Goal: Information Seeking & Learning: Compare options

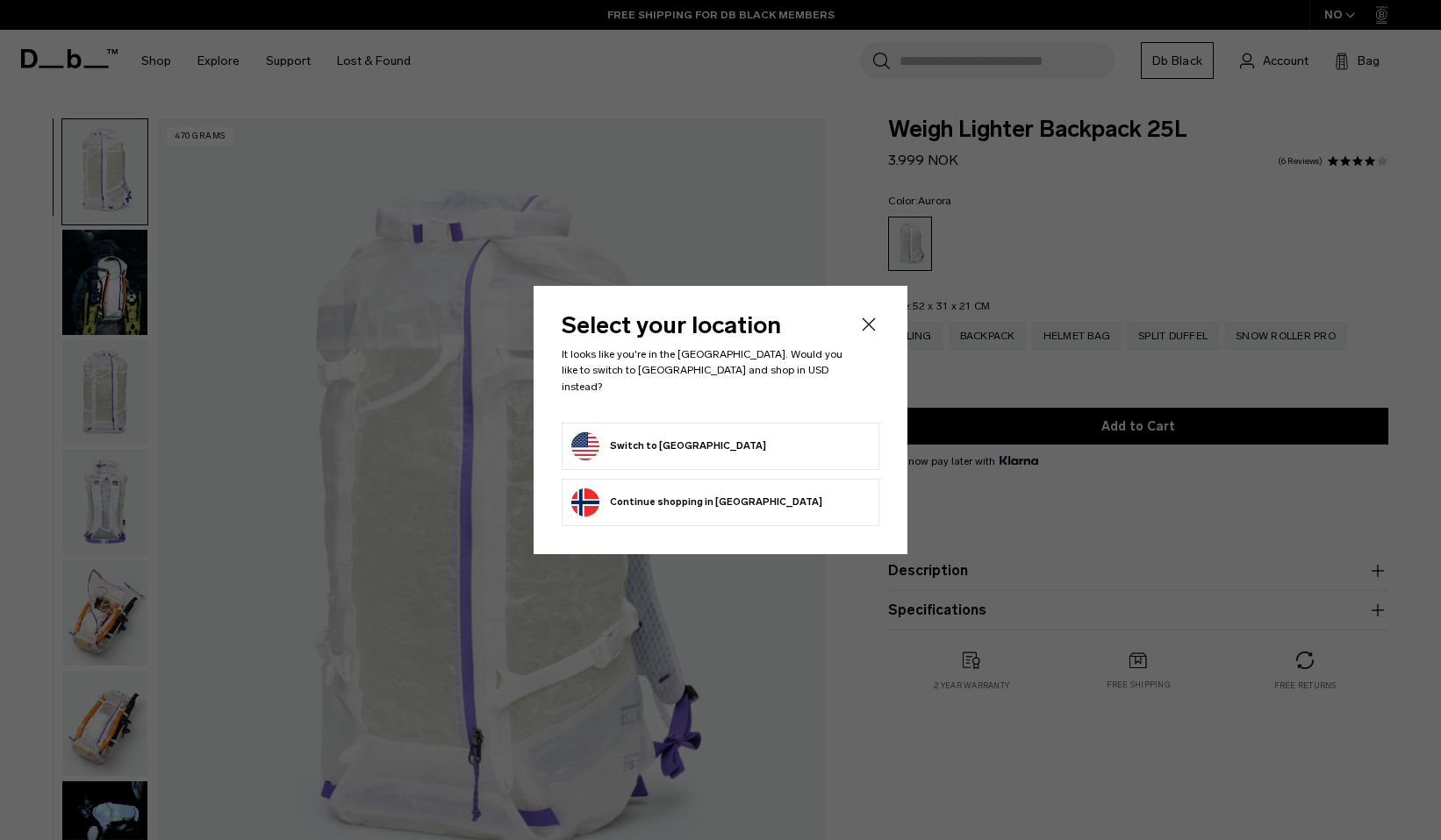
click at [676, 434] on button "Switch to United States" at bounding box center [669, 446] width 195 height 28
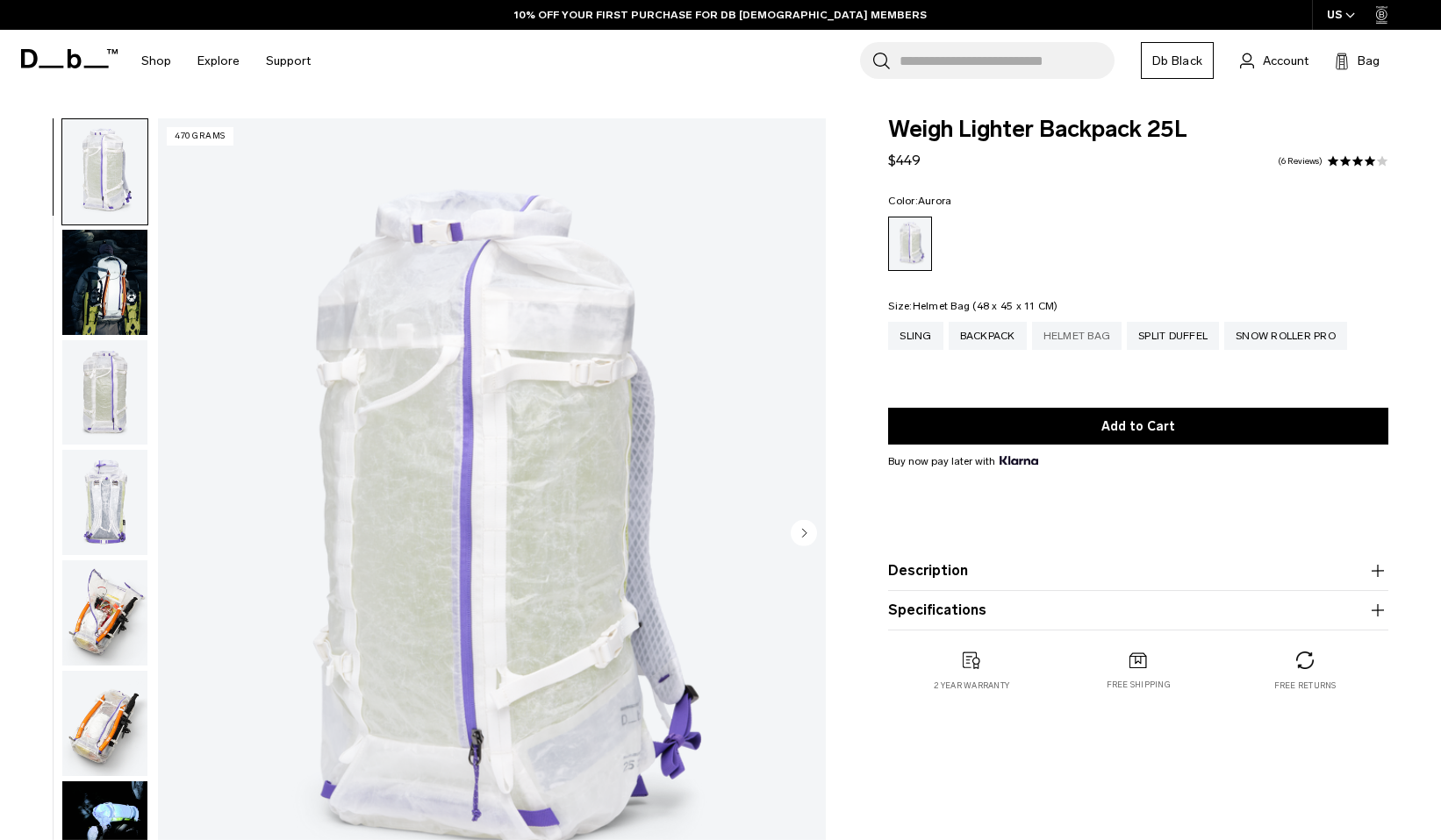
click at [1089, 335] on div "Helmet Bag" at bounding box center [1077, 336] width 91 height 28
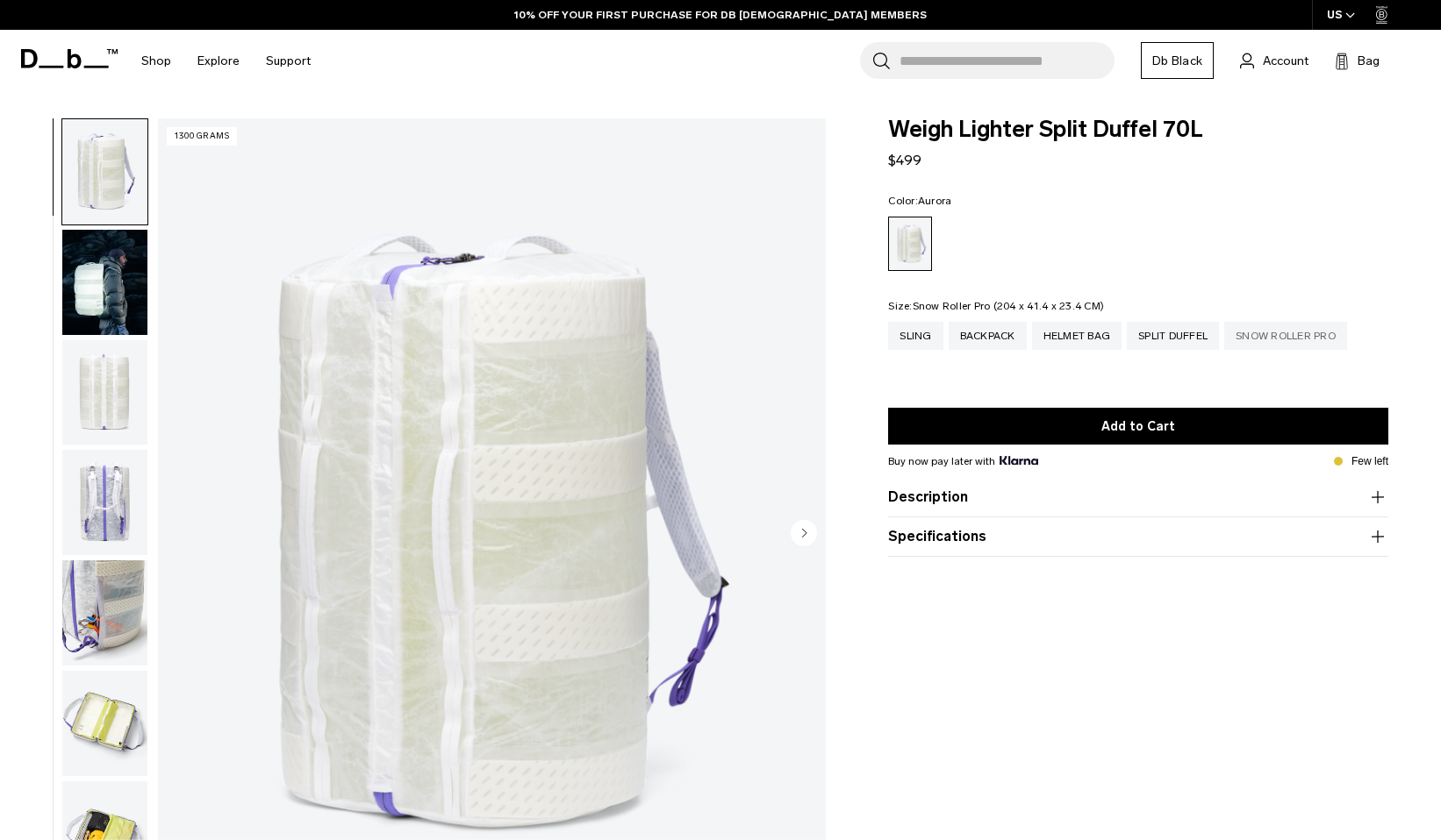
click at [1281, 337] on div "Snow Roller Pro" at bounding box center [1285, 336] width 123 height 28
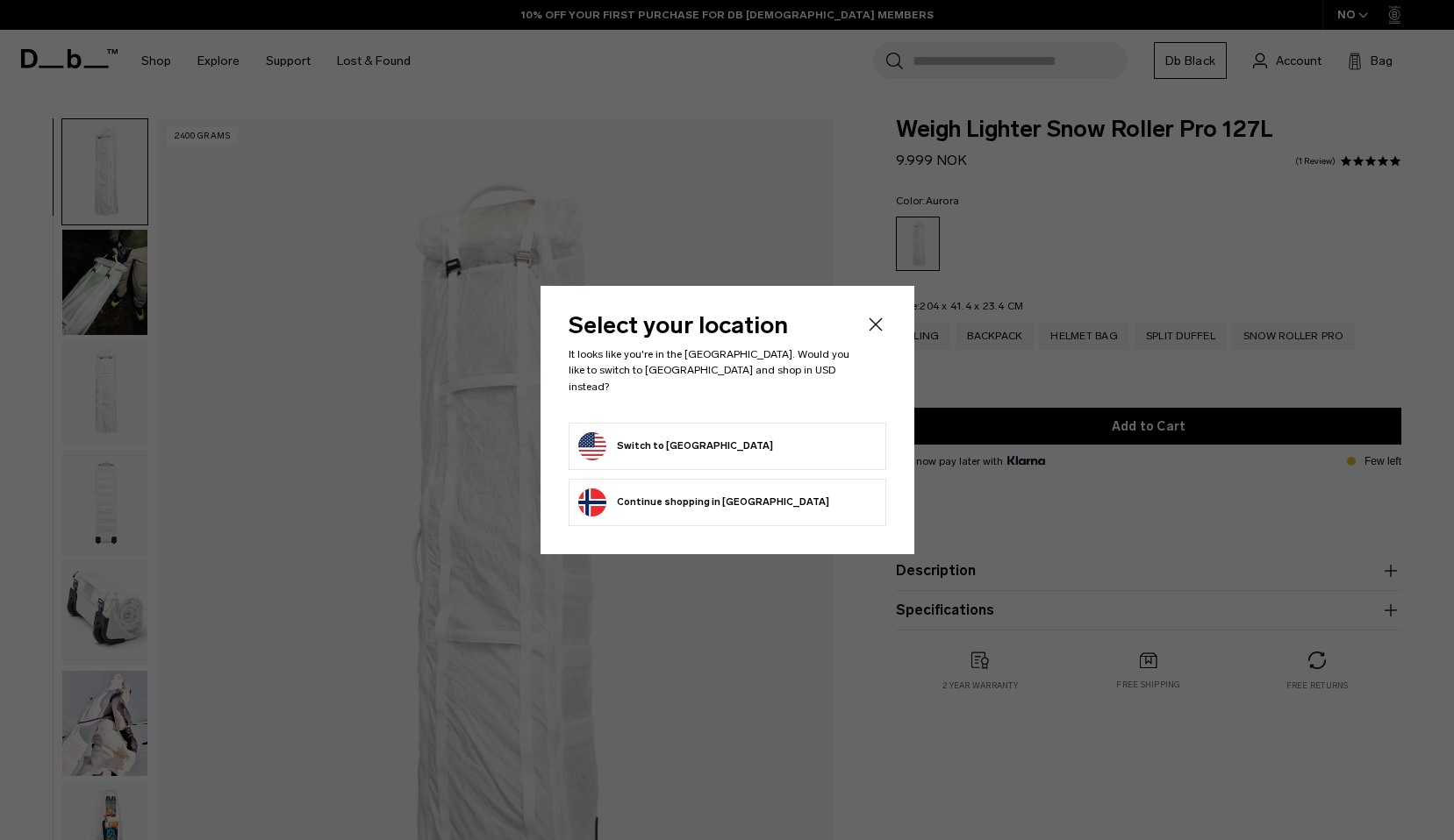
click at [818, 422] on li "Switch to United States" at bounding box center [727, 446] width 317 height 48
click at [815, 436] on form "Switch to United States" at bounding box center [727, 446] width 298 height 28
click at [598, 435] on button "Switch to United States" at bounding box center [676, 446] width 195 height 28
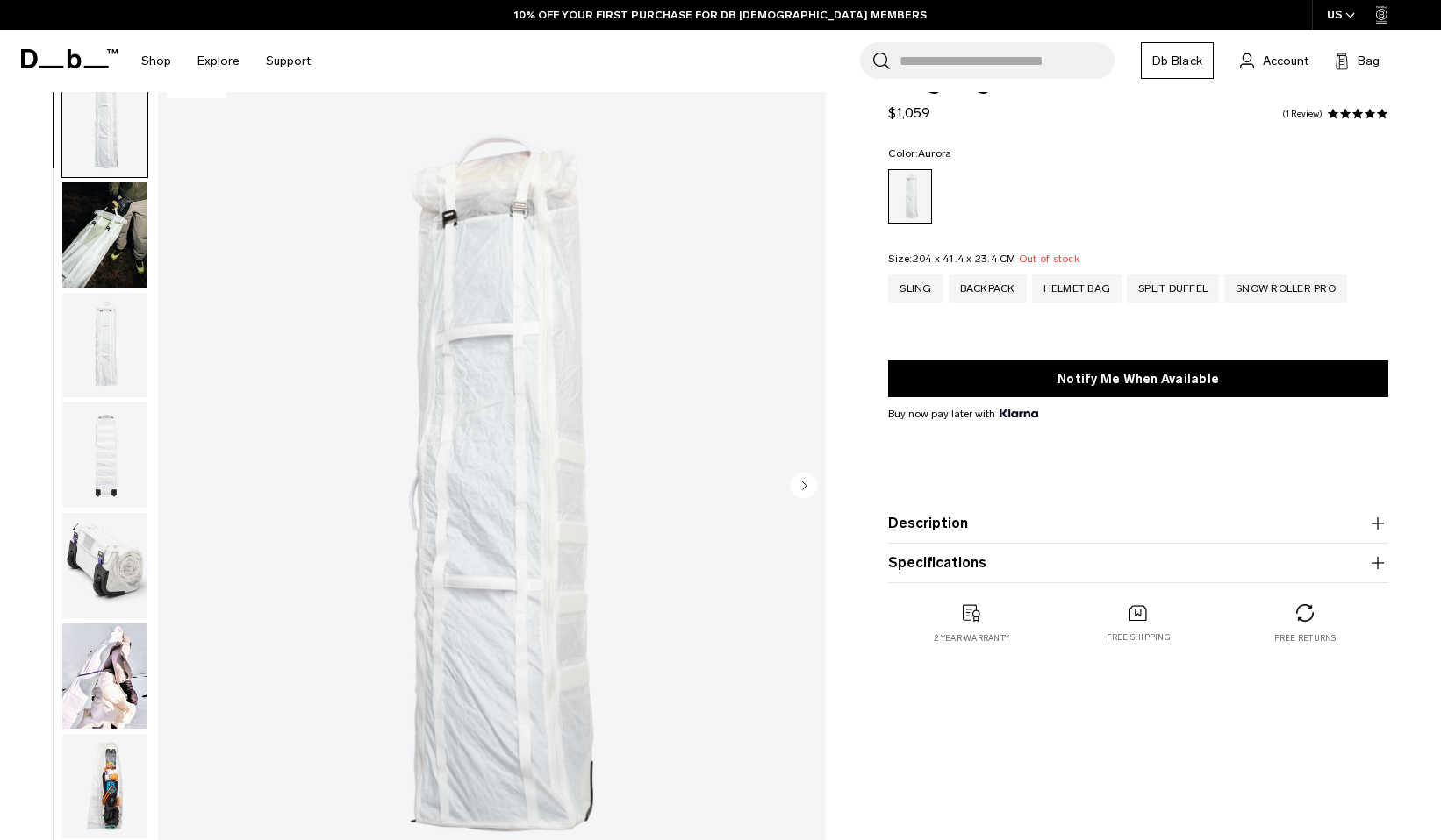
scroll to position [175, 0]
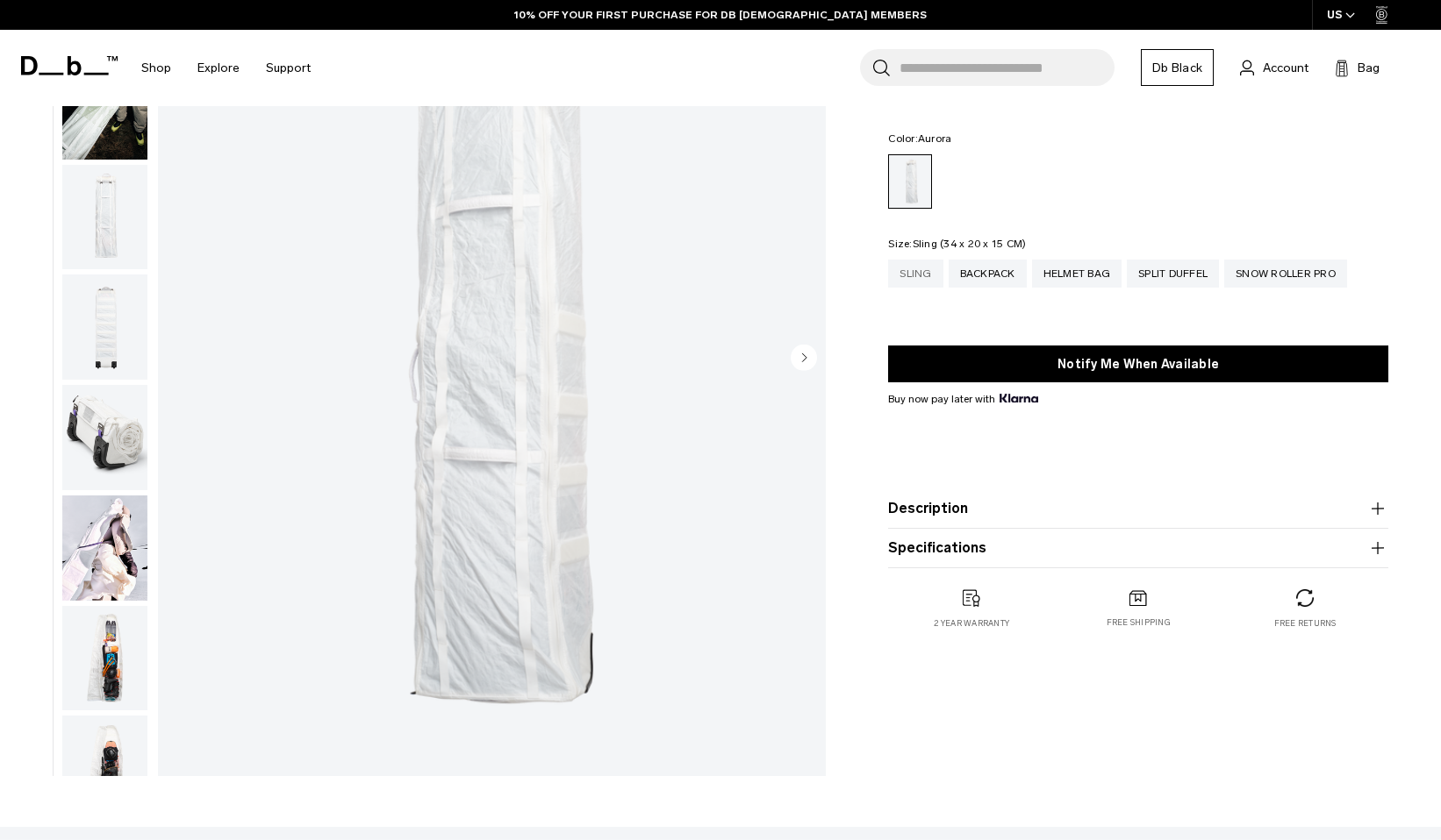
click at [925, 271] on div "Sling" at bounding box center [915, 274] width 55 height 28
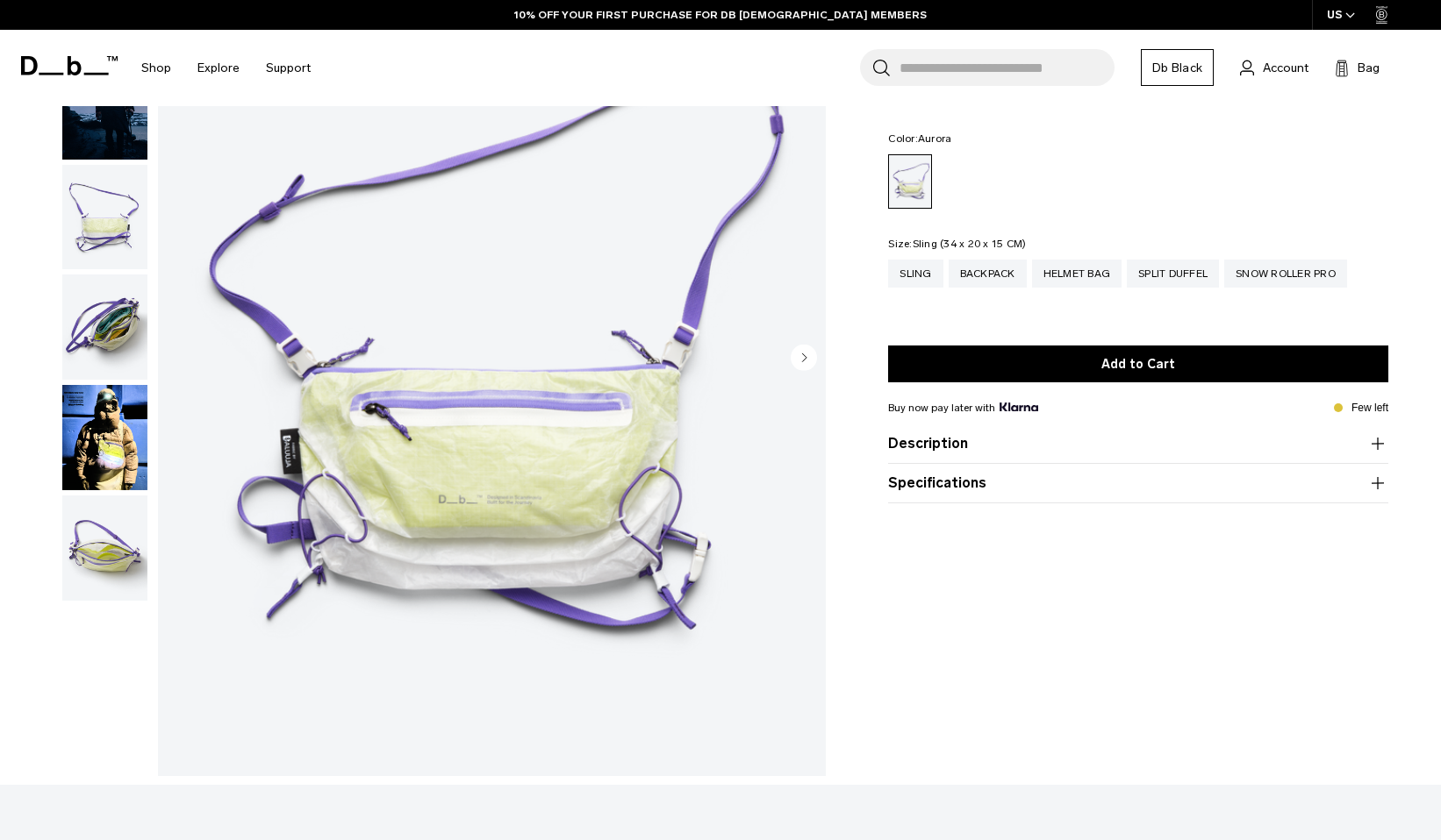
scroll to position [176, 0]
